Goal: Find specific page/section: Find specific page/section

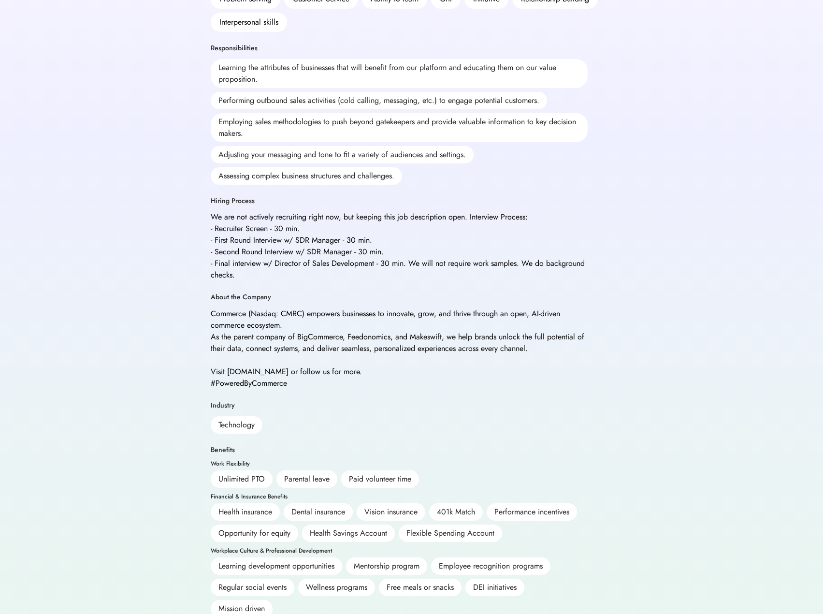
scroll to position [351, 0]
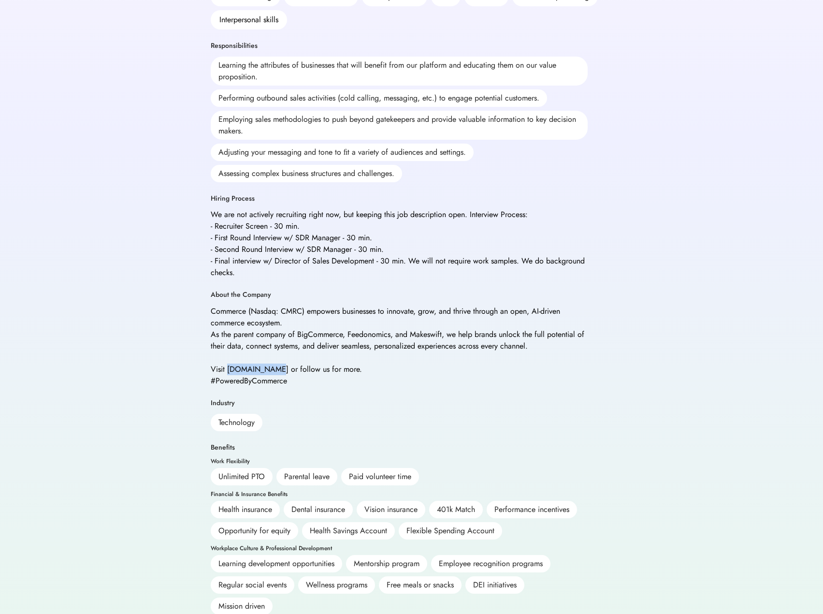
drag, startPoint x: 226, startPoint y: 358, endPoint x: 275, endPoint y: 358, distance: 48.8
click at [275, 358] on div "Commerce (Nasdaq: CMRC) empowers businesses to innovate, grow, and thrive throu…" at bounding box center [399, 345] width 377 height 81
copy div "[DOMAIN_NAME]"
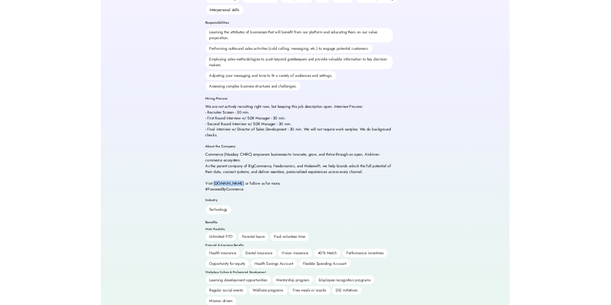
scroll to position [350, 0]
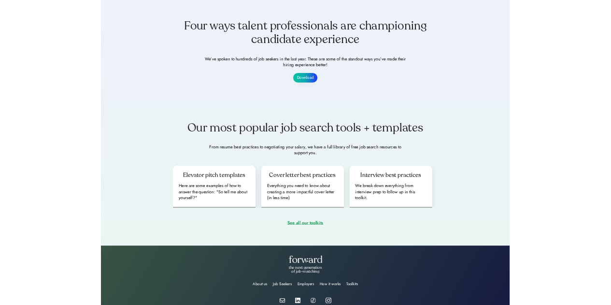
scroll to position [1112, 0]
